Goal: Task Accomplishment & Management: Complete application form

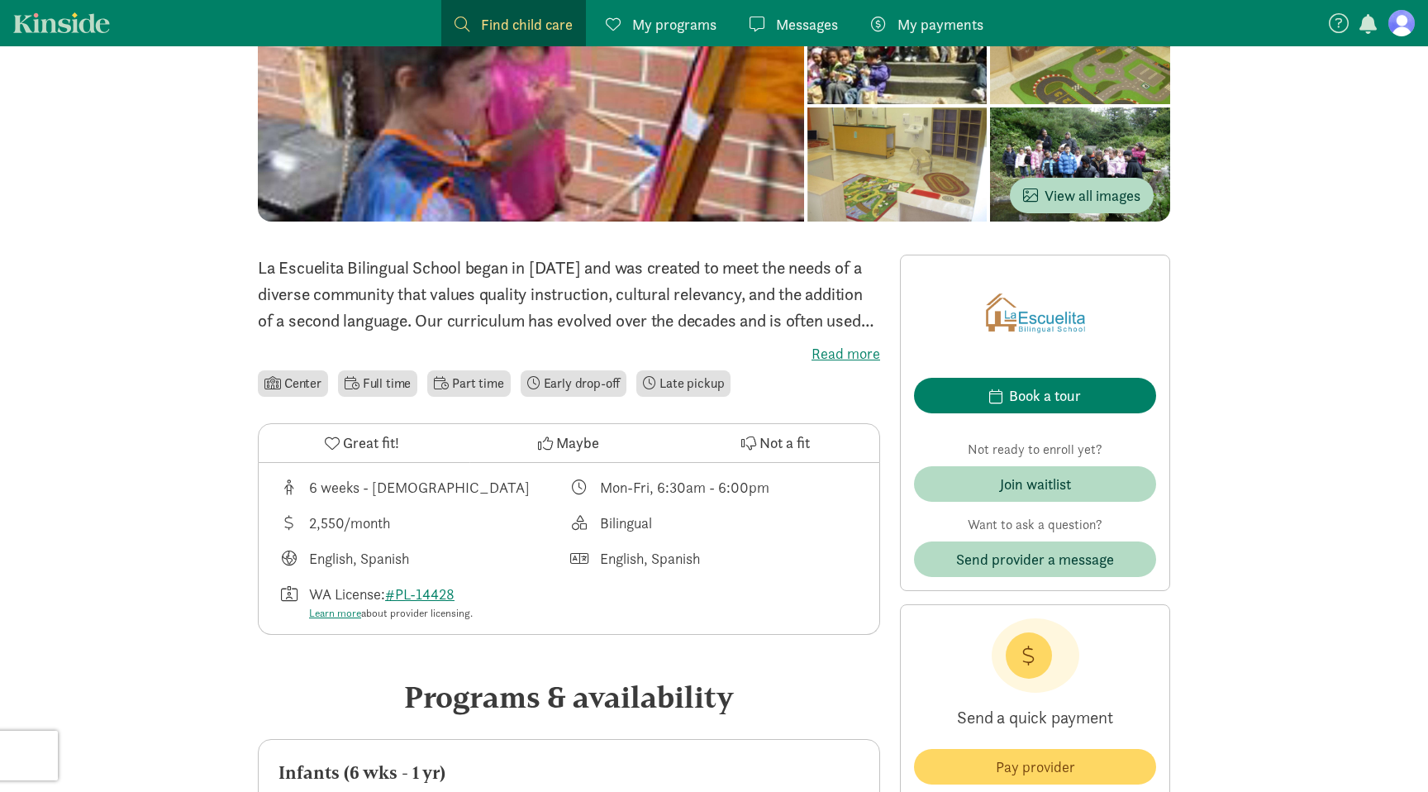
scroll to position [214, 0]
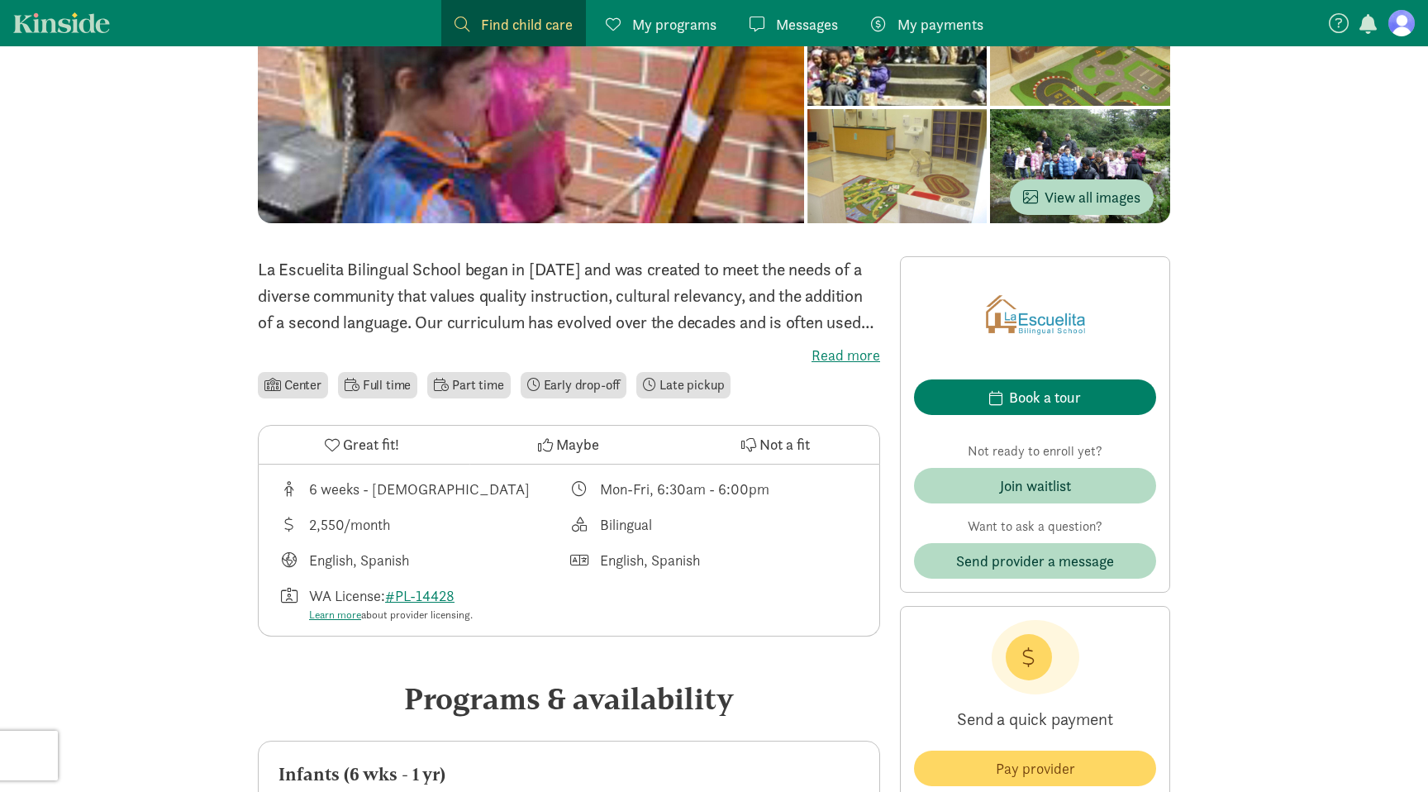
click at [830, 505] on div "6 weeks - [DEMOGRAPHIC_DATA] Mon-Fri, 6:30am - 6:00pm 2,550/month [GEOGRAPHIC_D…" at bounding box center [569, 550] width 621 height 172
click at [956, 482] on span "Join waitlist" at bounding box center [1035, 485] width 216 height 22
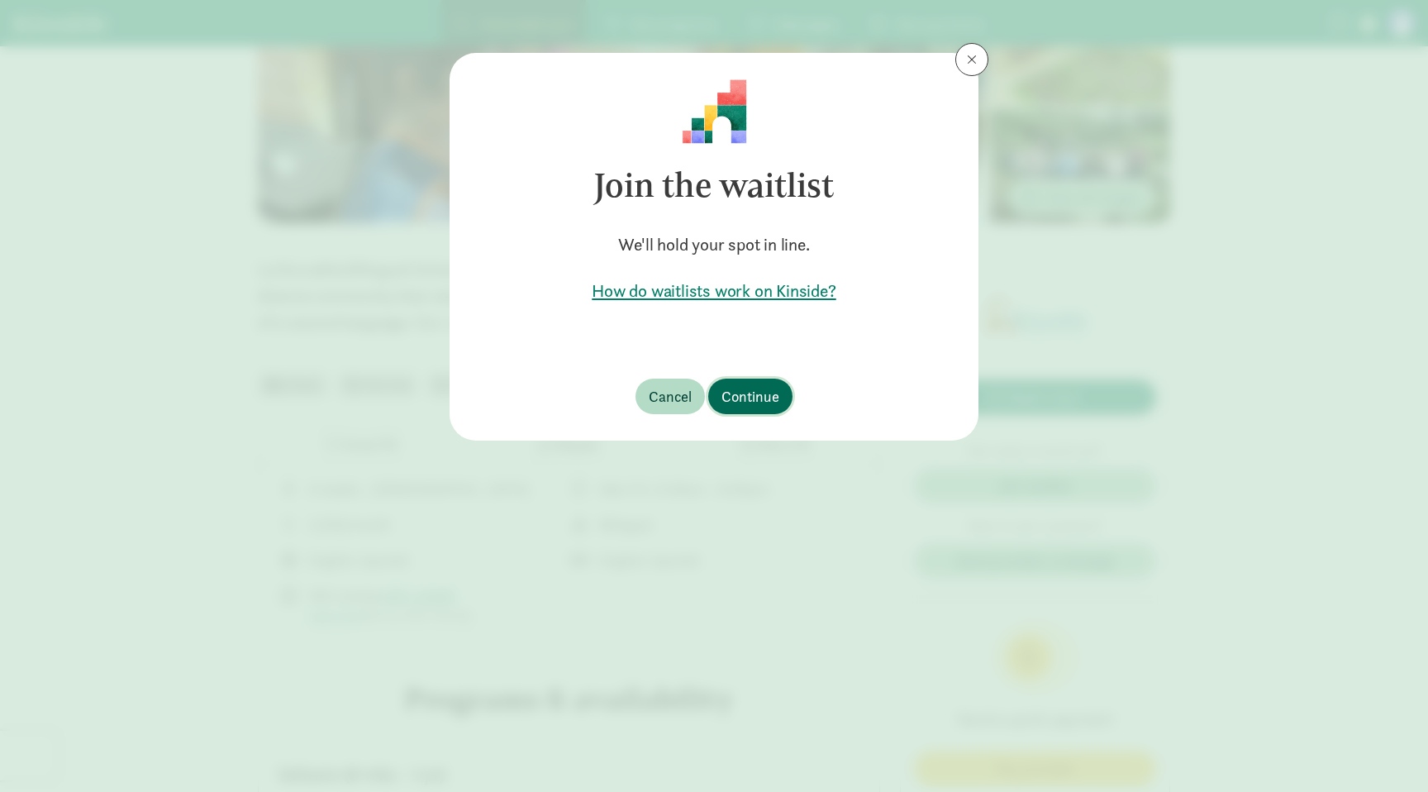
click at [735, 389] on span "Continue" at bounding box center [751, 396] width 58 height 22
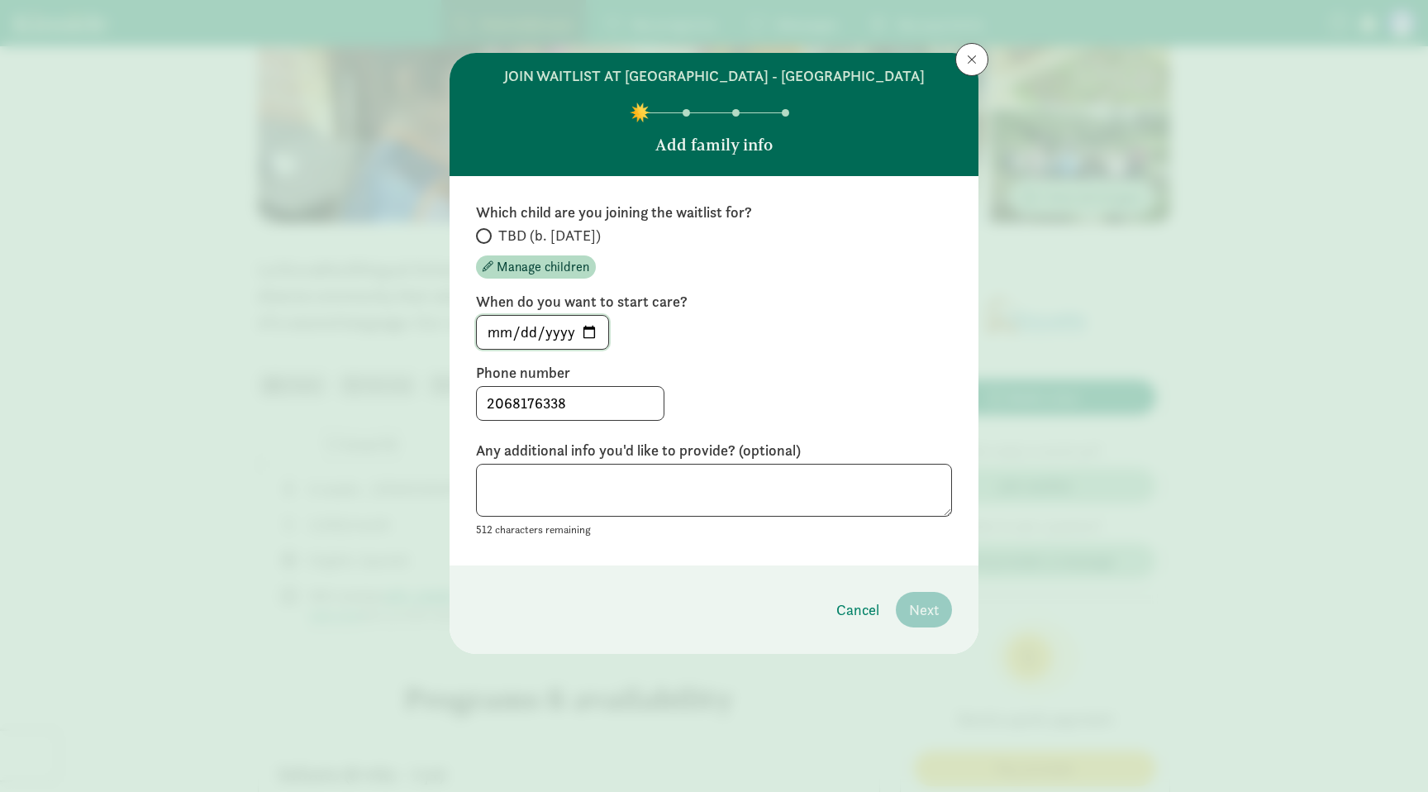
click at [498, 334] on input "[DATE]" at bounding box center [542, 332] width 131 height 33
type input "[DATE]"
click at [945, 387] on div "2068176338" at bounding box center [714, 403] width 476 height 35
click at [789, 491] on textarea at bounding box center [714, 491] width 476 height 54
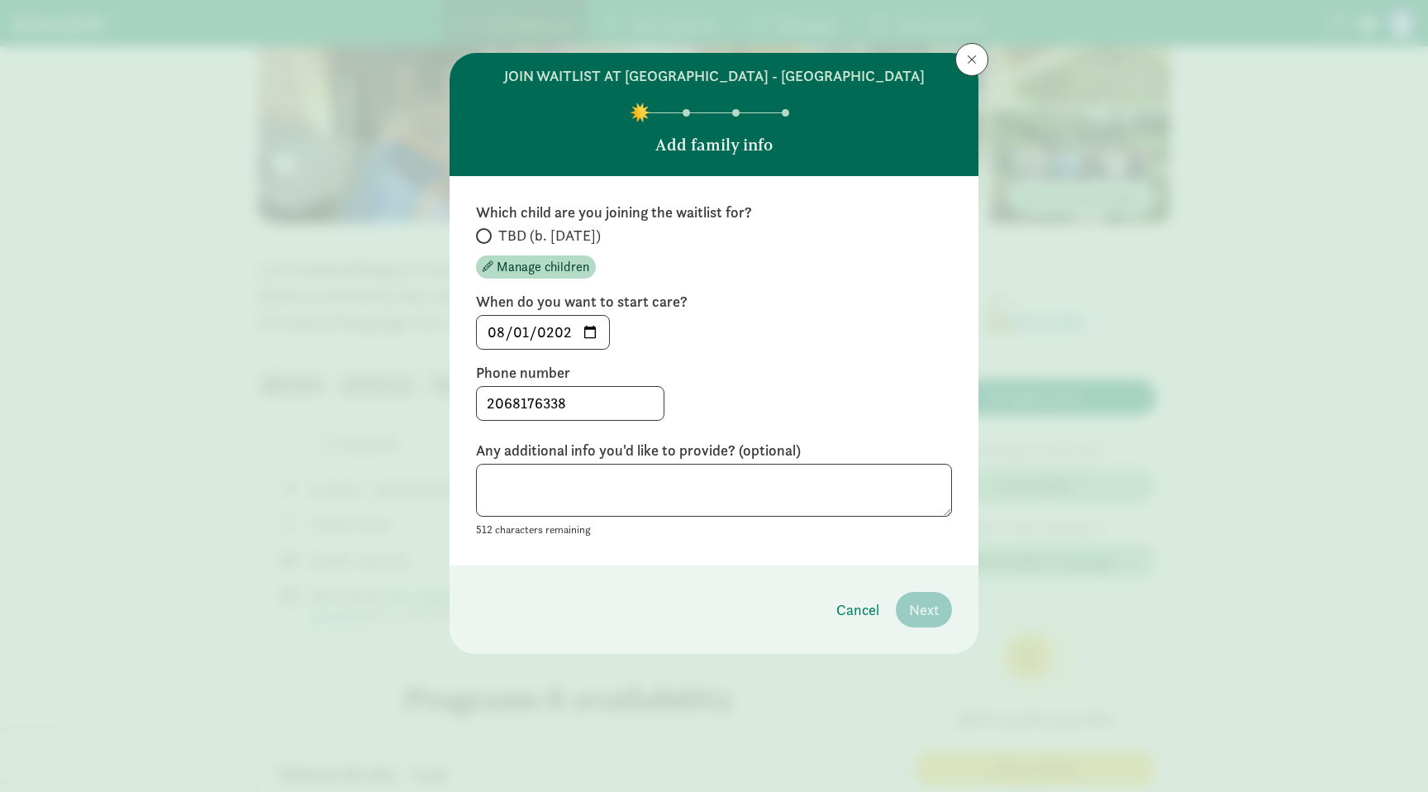
click at [769, 331] on div "[DATE]" at bounding box center [714, 332] width 476 height 35
click at [489, 231] on span at bounding box center [484, 236] width 16 height 16
click at [487, 231] on input "TBD (b. [DATE])" at bounding box center [481, 236] width 11 height 11
radio input "true"
click at [927, 615] on span "Next" at bounding box center [924, 609] width 30 height 22
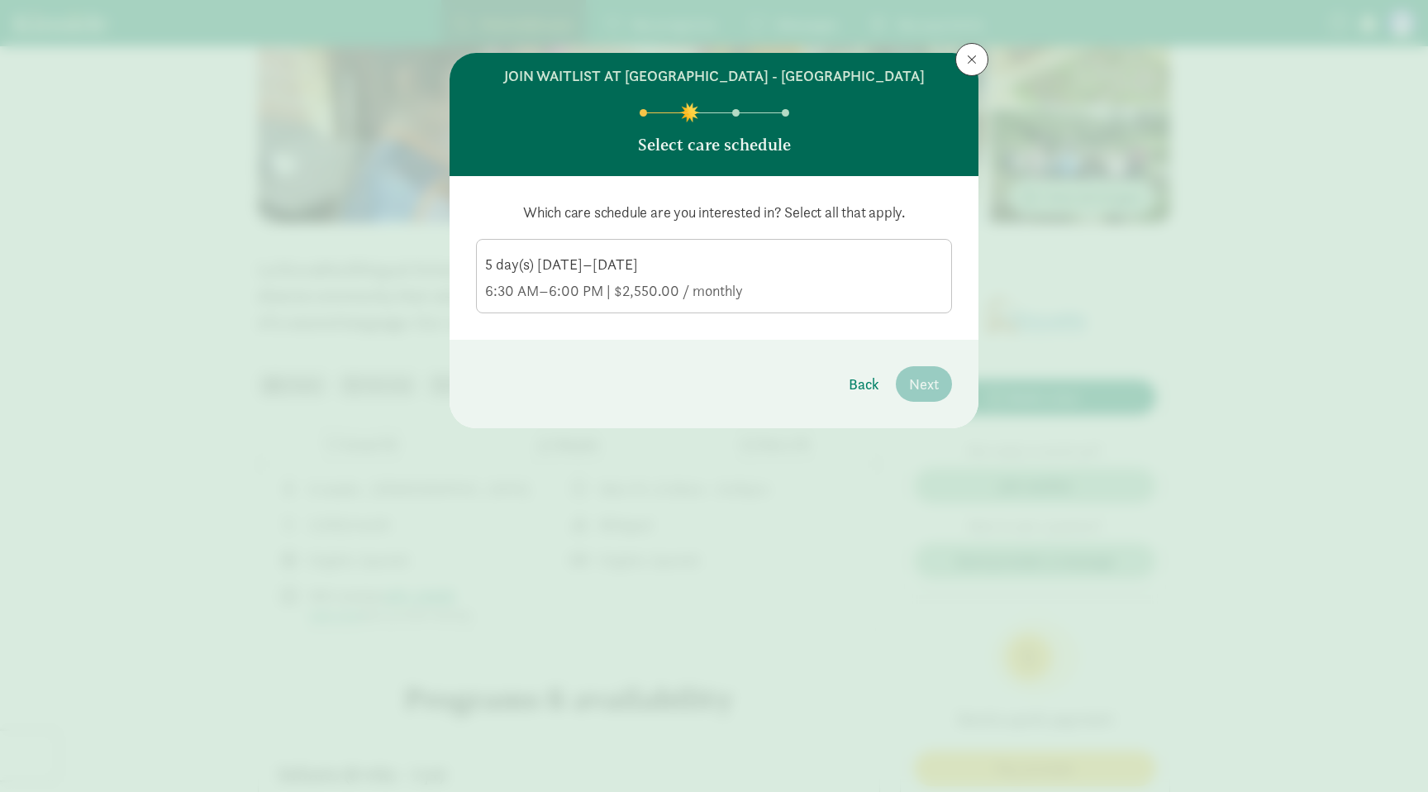
click at [897, 276] on div "5 day(s) [DATE]–[DATE] 6:30 AM–6:00 PM | $2,550.00 / monthly" at bounding box center [714, 278] width 458 height 46
click at [0, 0] on input "5 day(s) [DATE]–[DATE] 6:30 AM–6:00 PM | $2,550.00 / monthly" at bounding box center [0, 0] width 0 height 0
click at [919, 379] on span "Next" at bounding box center [924, 384] width 30 height 22
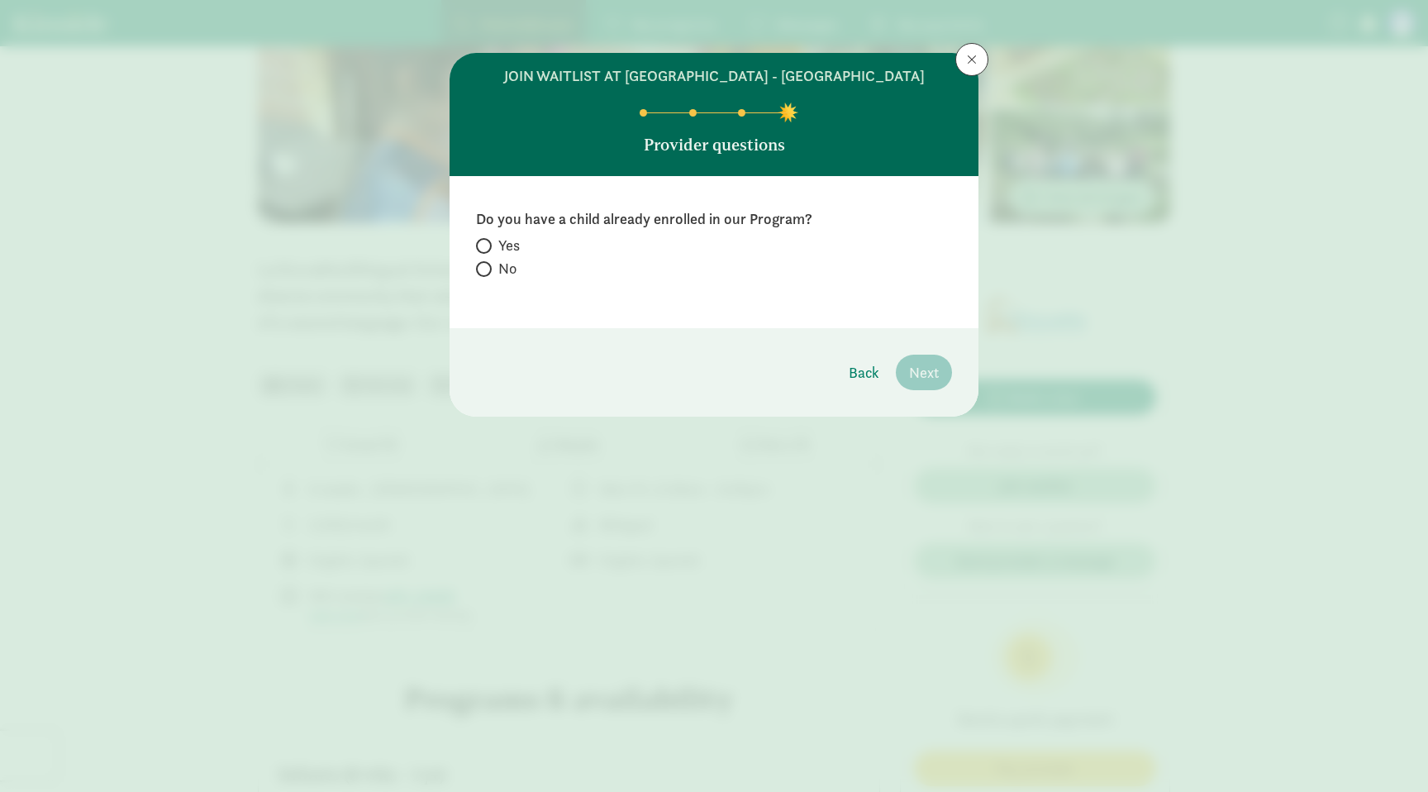
click at [496, 271] on label "No" at bounding box center [714, 269] width 476 height 20
click at [487, 271] on input "No" at bounding box center [481, 269] width 11 height 11
radio input "true"
click at [937, 378] on span "Next" at bounding box center [924, 372] width 30 height 22
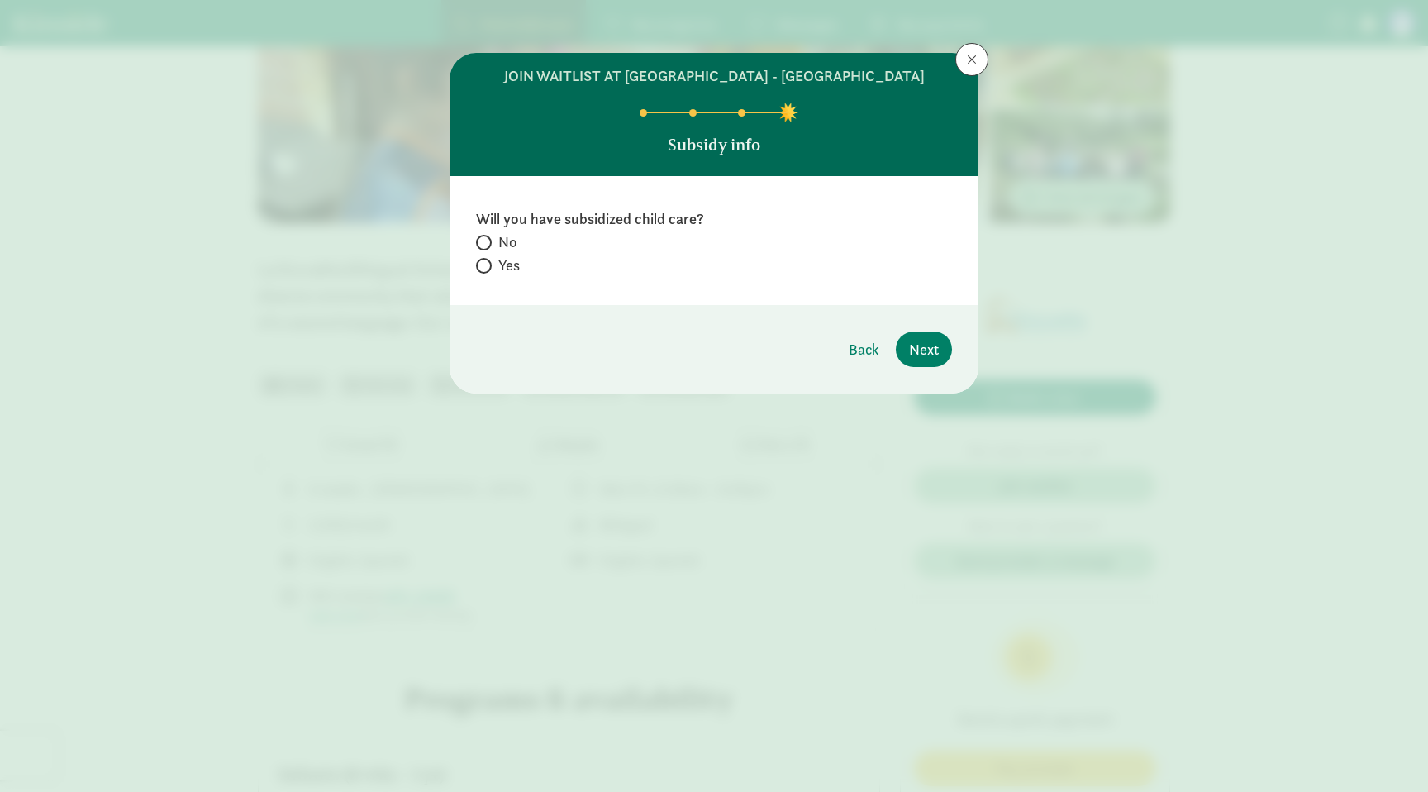
click at [487, 241] on span at bounding box center [484, 243] width 16 height 16
click at [487, 241] on input "No" at bounding box center [481, 242] width 11 height 11
radio input "true"
click at [912, 351] on span "Next" at bounding box center [924, 349] width 30 height 22
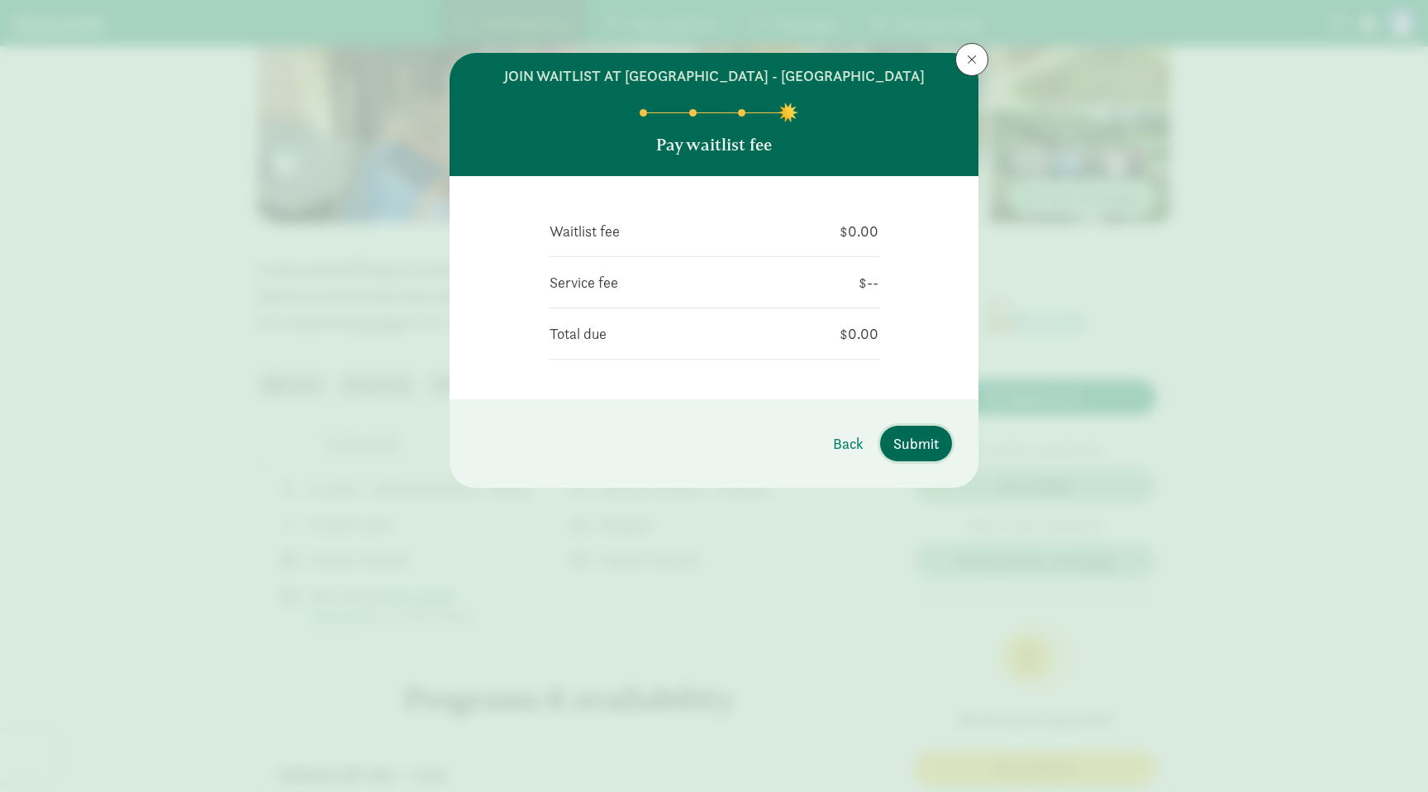
click at [924, 448] on span "Submit" at bounding box center [915, 443] width 45 height 22
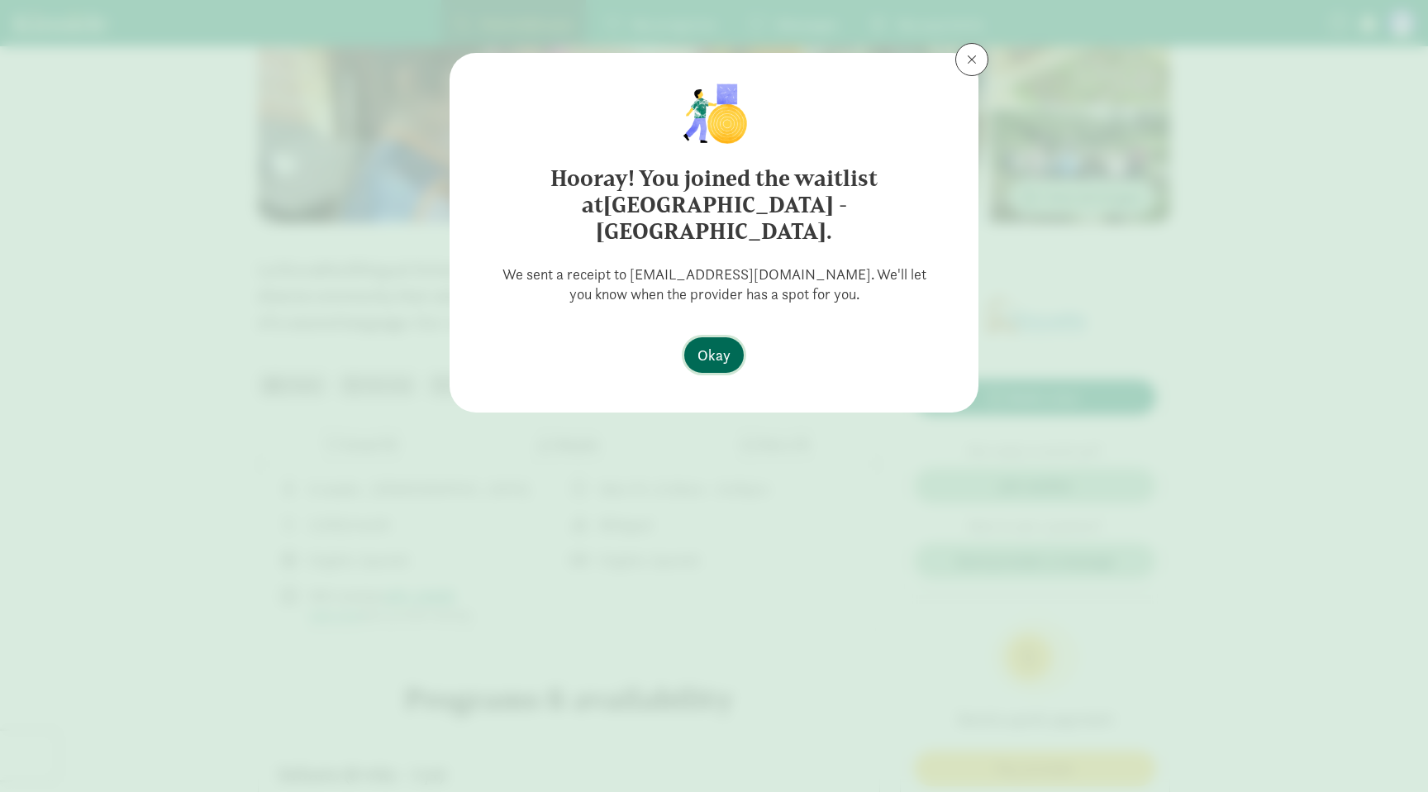
click at [722, 344] on span "Okay" at bounding box center [714, 355] width 33 height 22
